Goal: Information Seeking & Learning: Learn about a topic

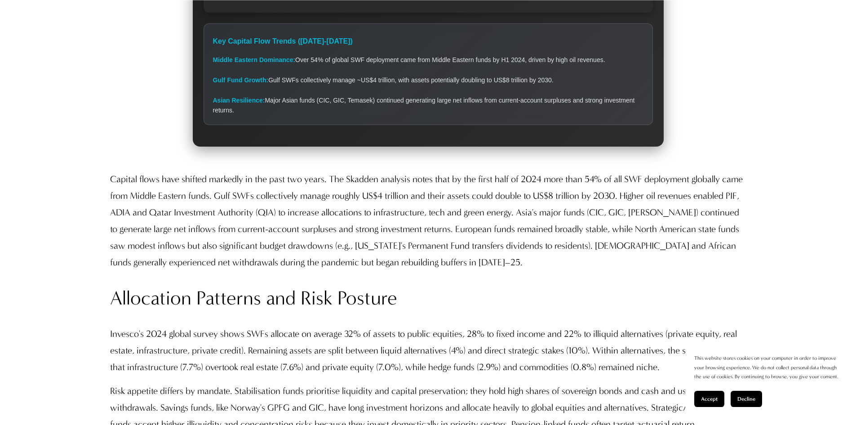
scroll to position [2786, 0]
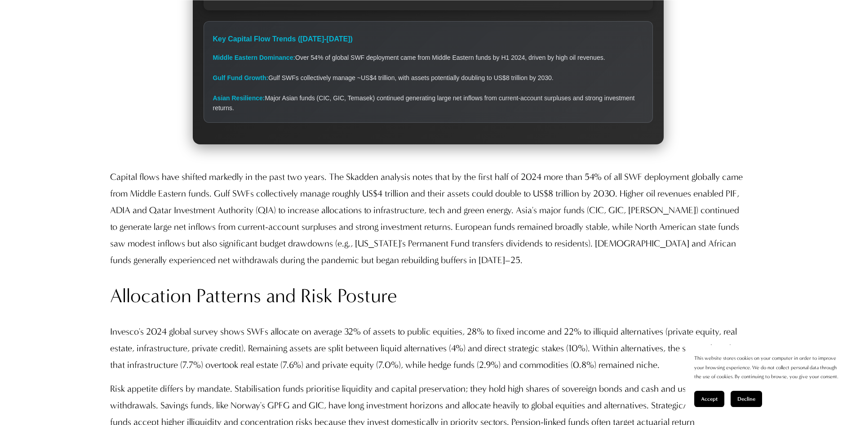
click at [284, 35] on div "Key Capital Flow Trends ([DATE]-[DATE])" at bounding box center [428, 39] width 430 height 17
click at [221, 188] on p "Capital flows have shifted markedly in the past two years. The Skadden analysis…" at bounding box center [428, 219] width 636 height 100
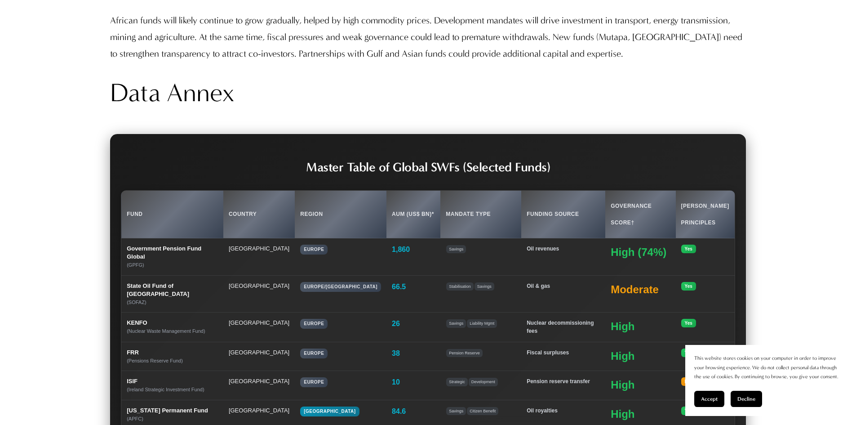
scroll to position [8583, 0]
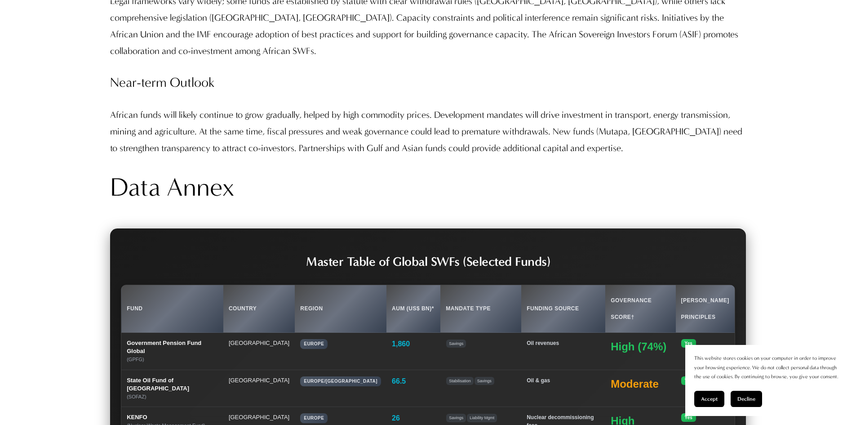
scroll to position [8538, 0]
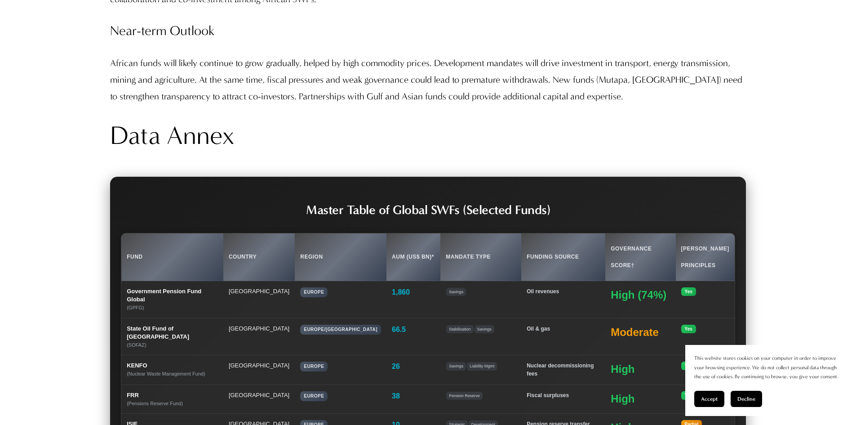
click at [488, 202] on h2 "Master Table of Global SWFs (Selected Funds)" at bounding box center [428, 210] width 614 height 16
drag, startPoint x: 507, startPoint y: 91, endPoint x: 612, endPoint y: 82, distance: 104.6
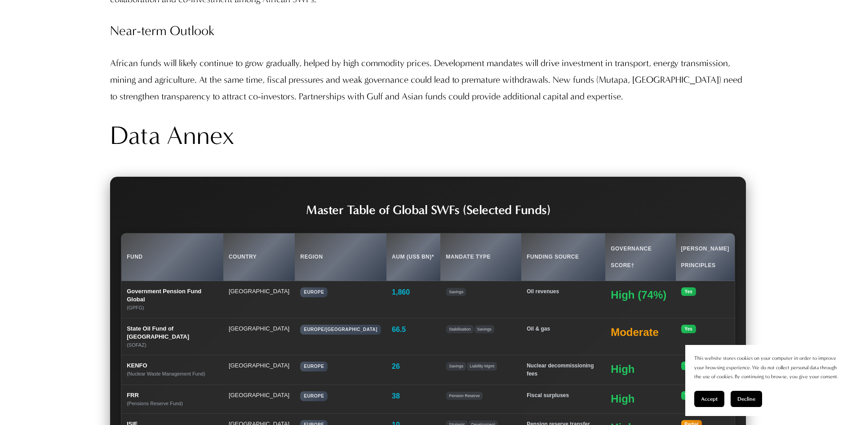
click at [228, 202] on h2 "Master Table of Global SWFs (Selected Funds)" at bounding box center [428, 210] width 614 height 16
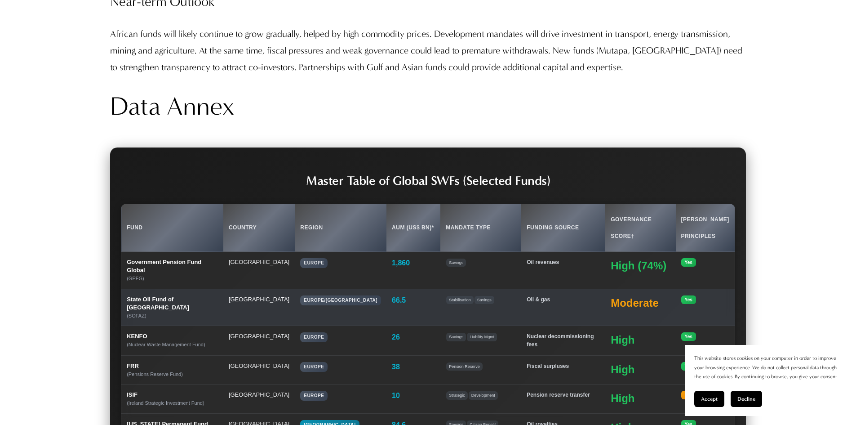
scroll to position [8583, 0]
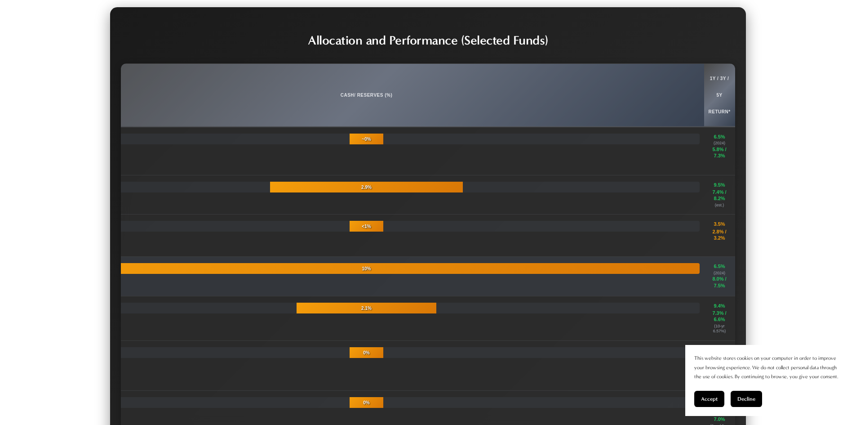
scroll to position [10159, 0]
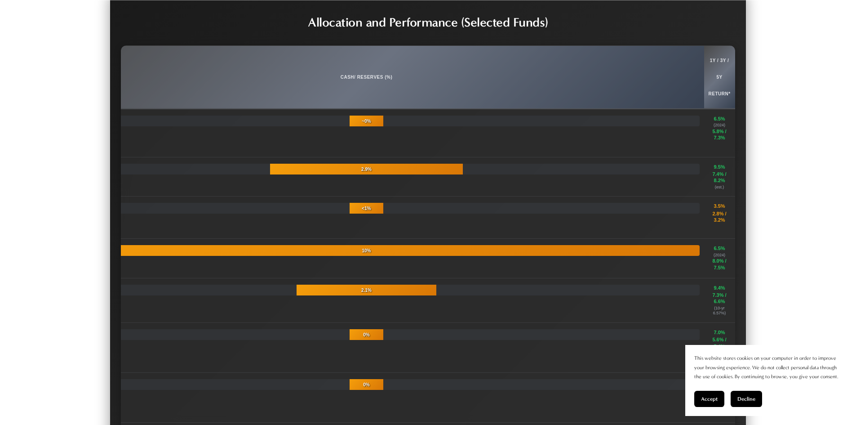
click at [705, 396] on span "Accept" at bounding box center [709, 398] width 17 height 6
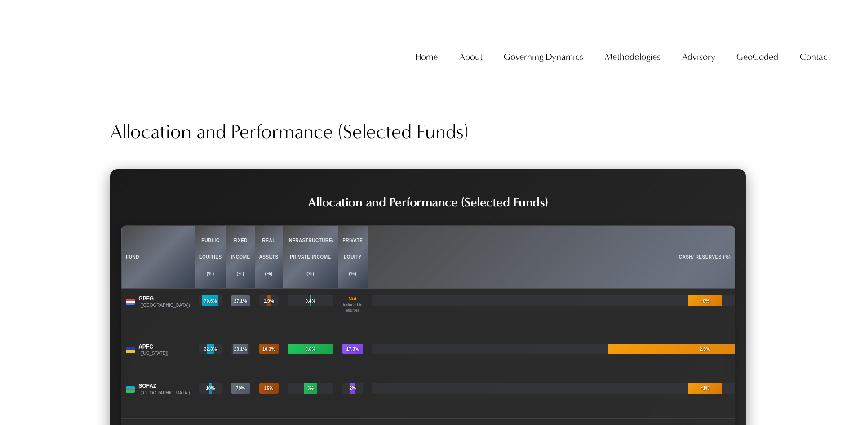
scroll to position [10069, 0]
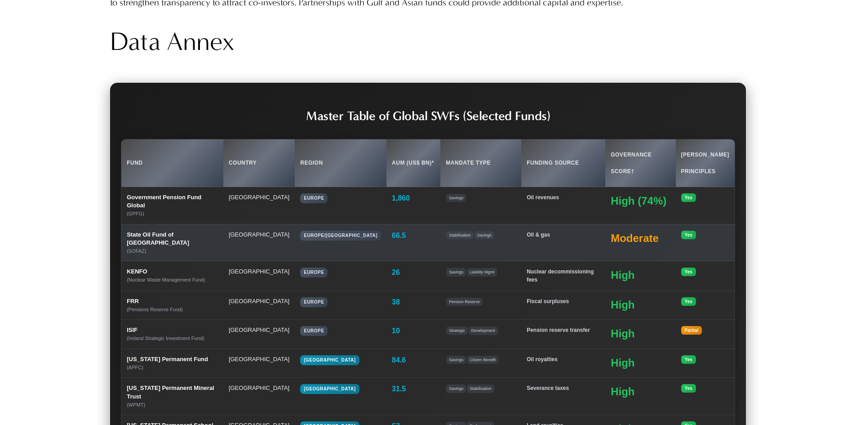
scroll to position [8676, 0]
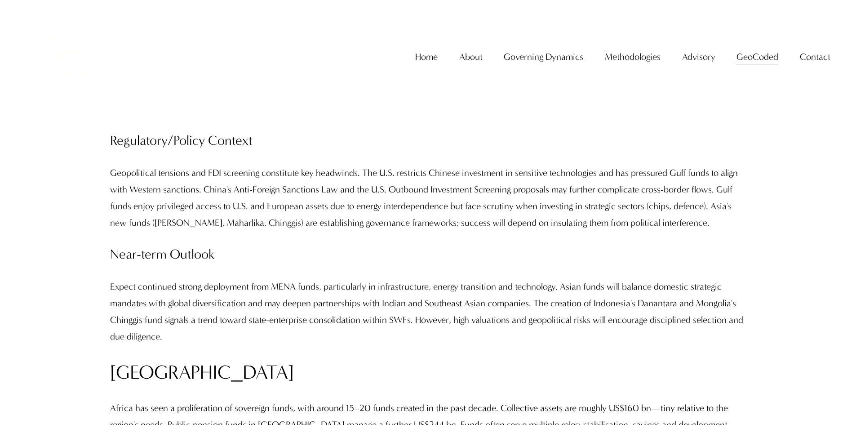
scroll to position [7418, 0]
